Goal: Task Accomplishment & Management: Use online tool/utility

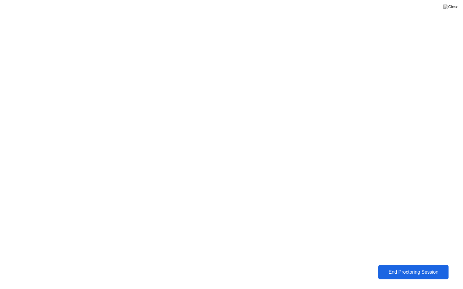
click at [415, 274] on div "End Proctoring Session" at bounding box center [413, 272] width 67 height 5
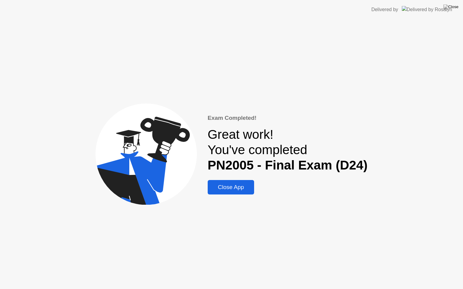
click at [241, 184] on div "Close App" at bounding box center [231, 187] width 43 height 7
